Goal: Task Accomplishment & Management: Use online tool/utility

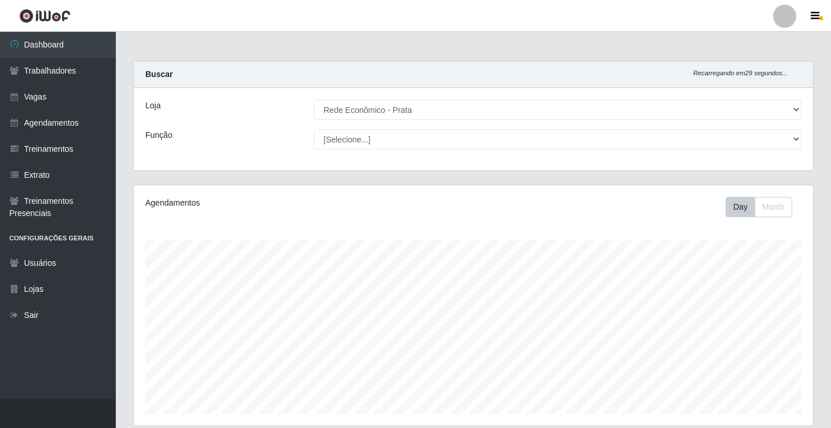
select select "192"
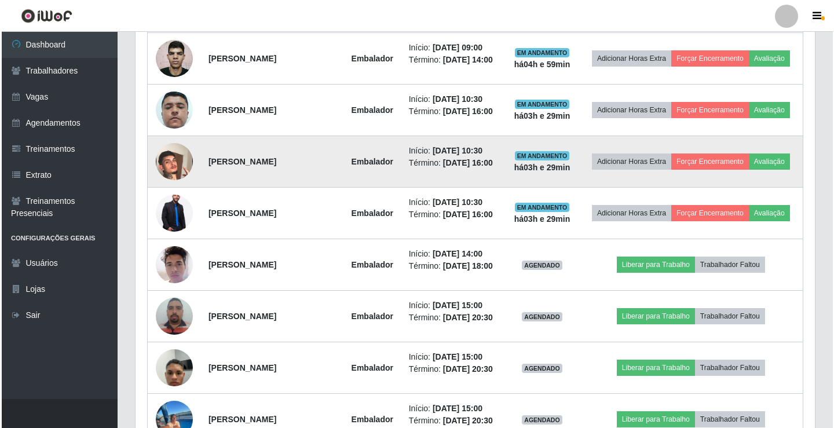
scroll to position [598, 0]
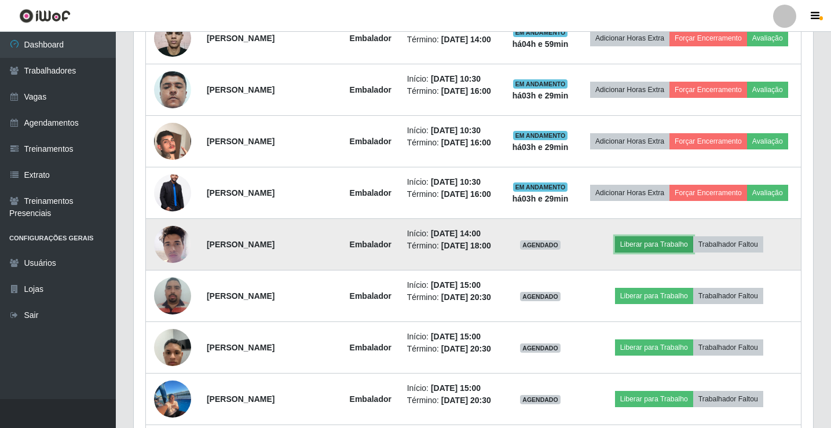
click at [649, 252] on button "Liberar para Trabalho" at bounding box center [654, 244] width 78 height 16
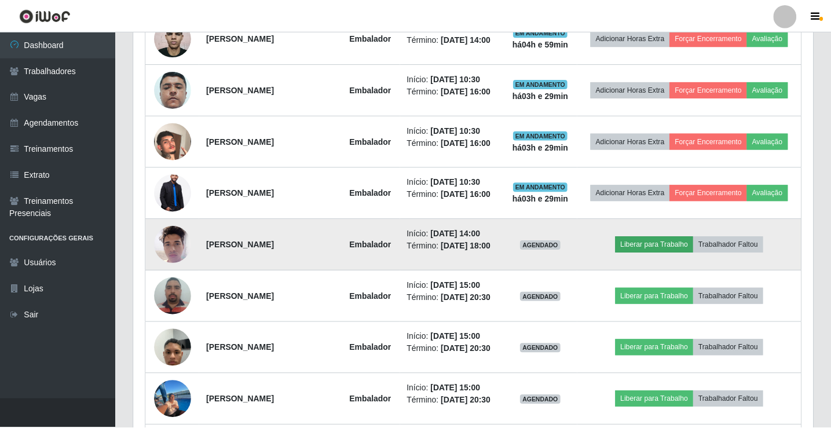
scroll to position [240, 673]
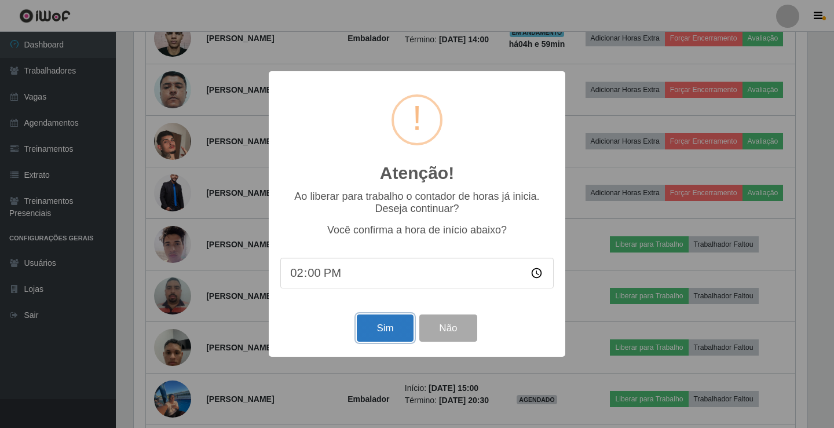
click at [380, 327] on button "Sim" at bounding box center [385, 327] width 56 height 27
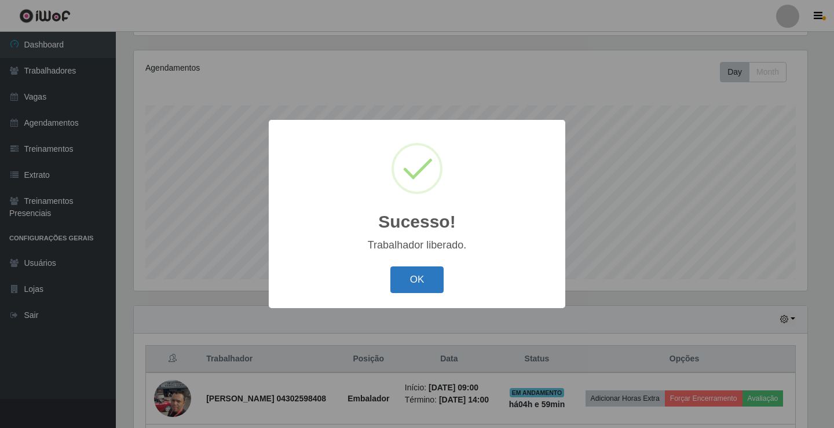
click at [397, 282] on button "OK" at bounding box center [417, 279] width 54 height 27
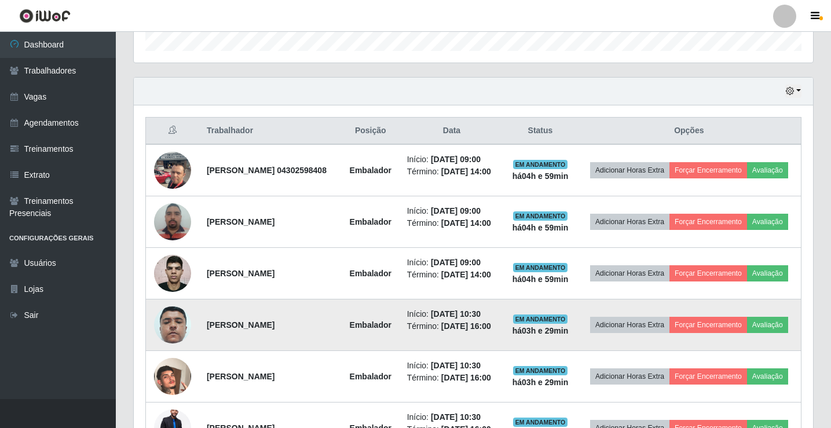
scroll to position [367, 0]
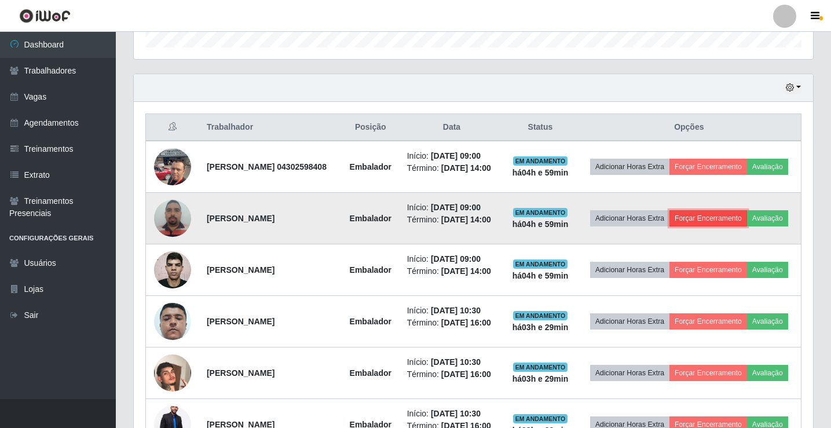
click at [726, 218] on button "Forçar Encerramento" at bounding box center [708, 218] width 78 height 16
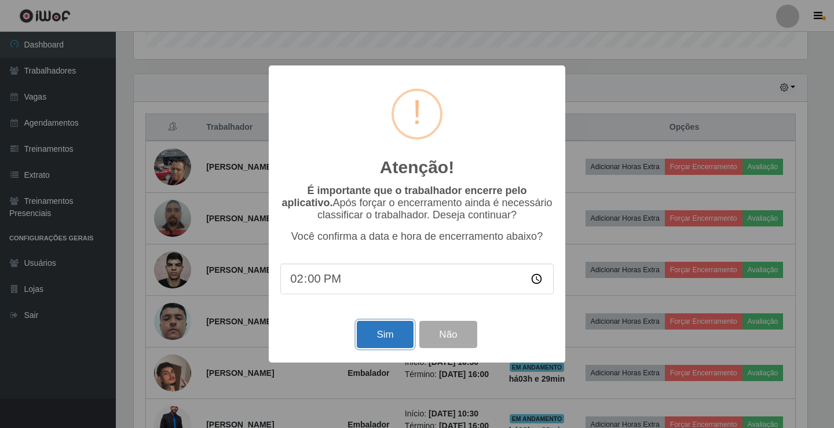
click at [385, 342] on button "Sim" at bounding box center [385, 334] width 56 height 27
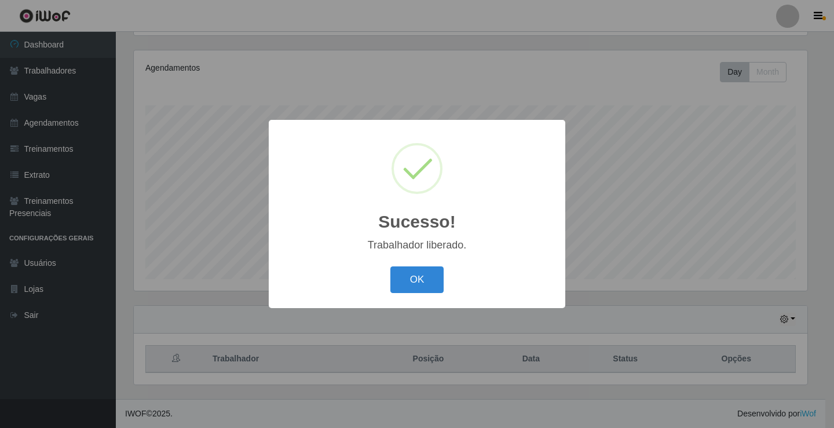
click at [390, 266] on button "OK" at bounding box center [417, 279] width 54 height 27
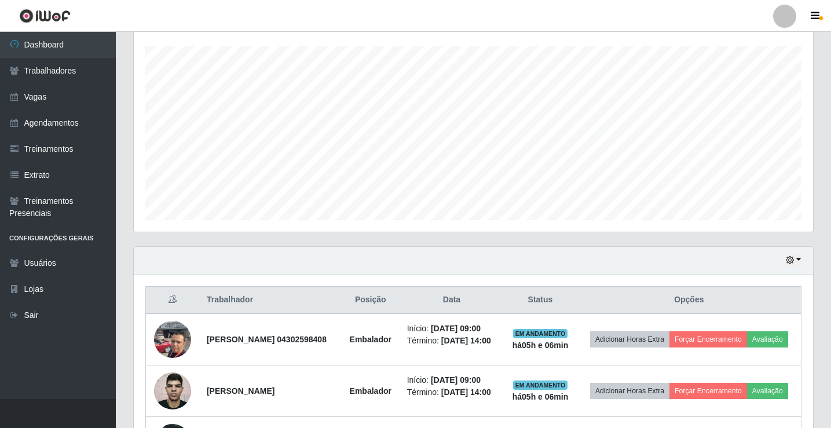
scroll to position [251, 0]
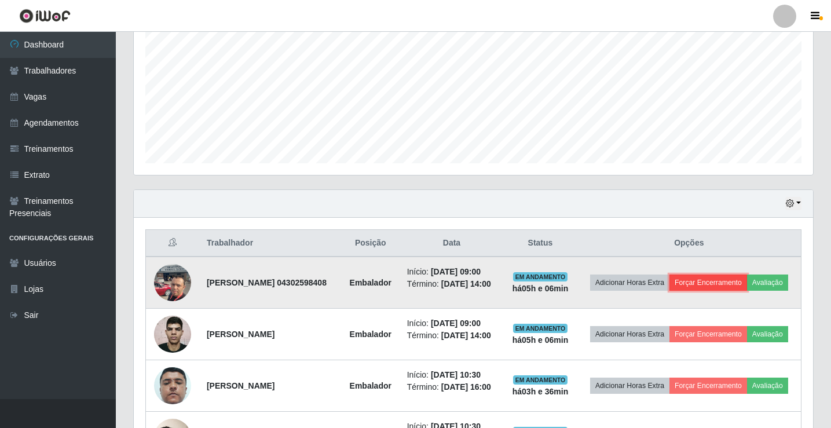
click at [729, 277] on button "Forçar Encerramento" at bounding box center [708, 282] width 78 height 16
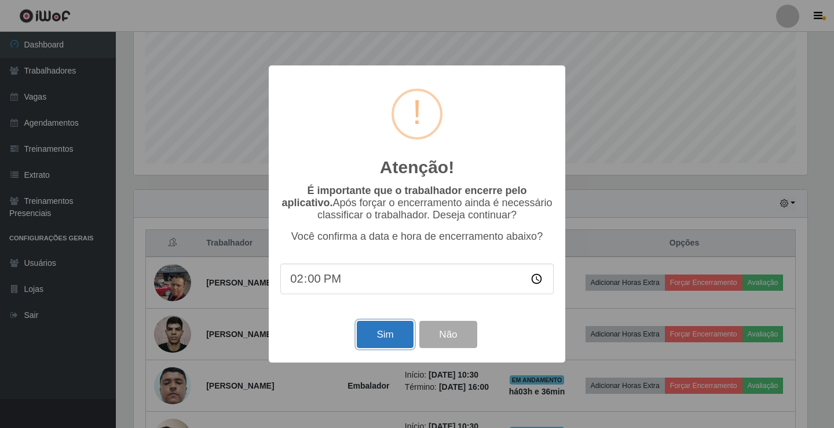
click at [396, 344] on button "Sim" at bounding box center [385, 334] width 56 height 27
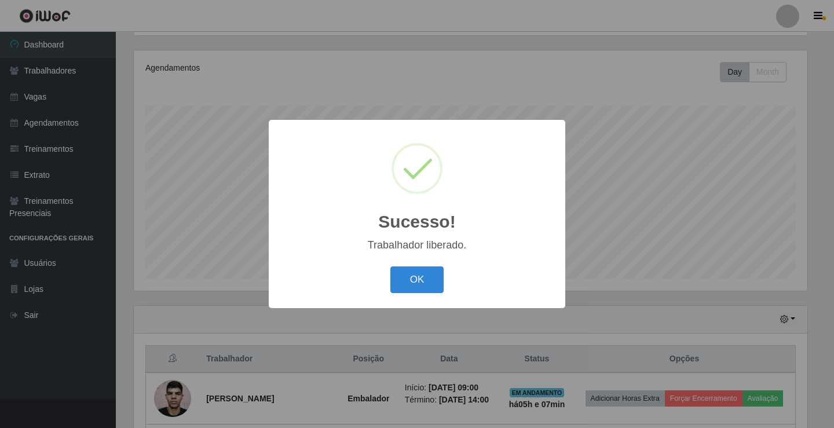
click at [404, 303] on div "Sucesso! × Trabalhador liberado. OK Cancel" at bounding box center [417, 214] width 296 height 188
click at [416, 279] on button "OK" at bounding box center [417, 279] width 54 height 27
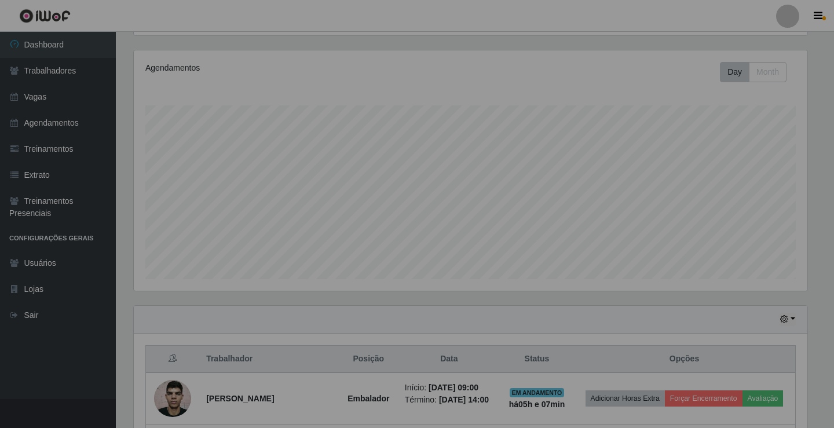
scroll to position [240, 679]
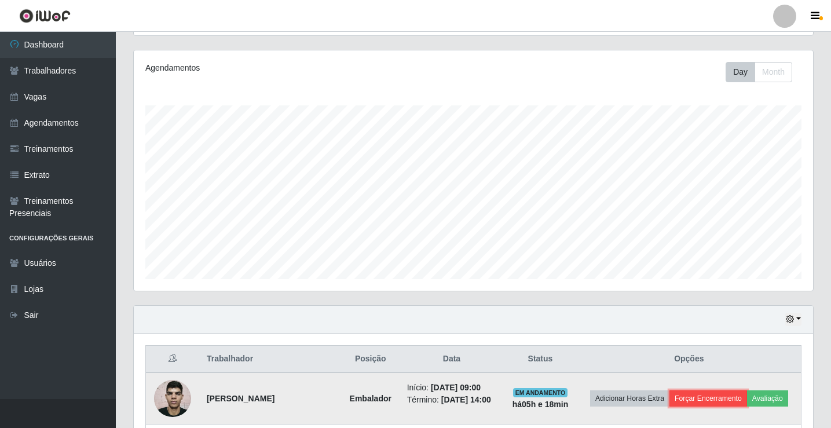
click at [728, 393] on button "Forçar Encerramento" at bounding box center [708, 398] width 78 height 16
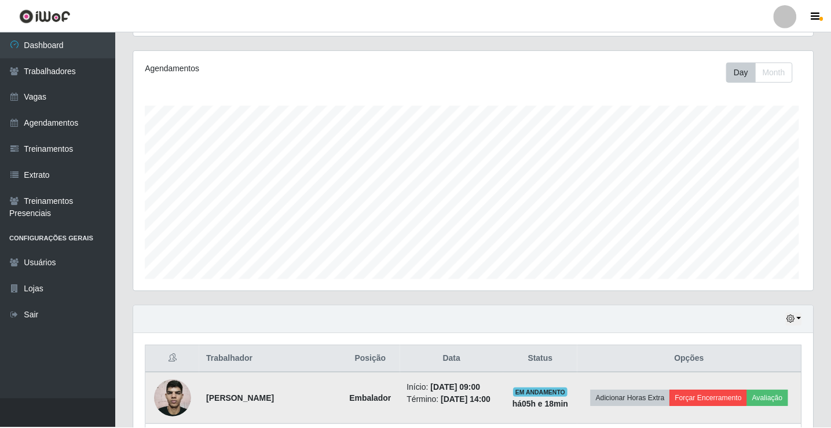
scroll to position [240, 673]
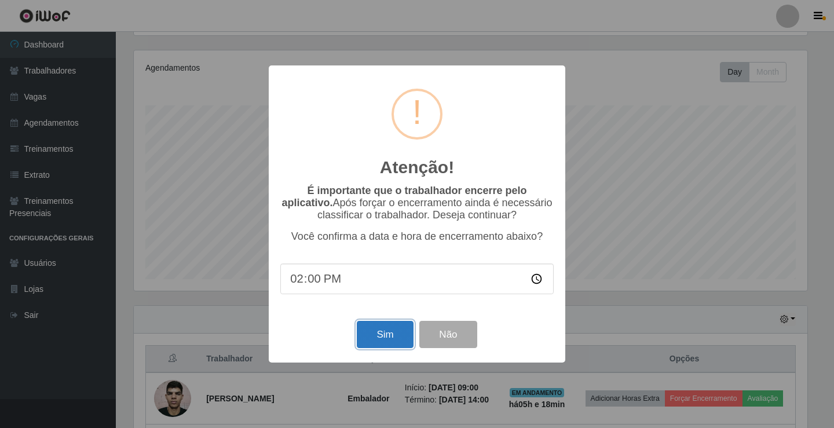
click at [383, 338] on button "Sim" at bounding box center [385, 334] width 56 height 27
